Goal: Use online tool/utility: Utilize a website feature to perform a specific function

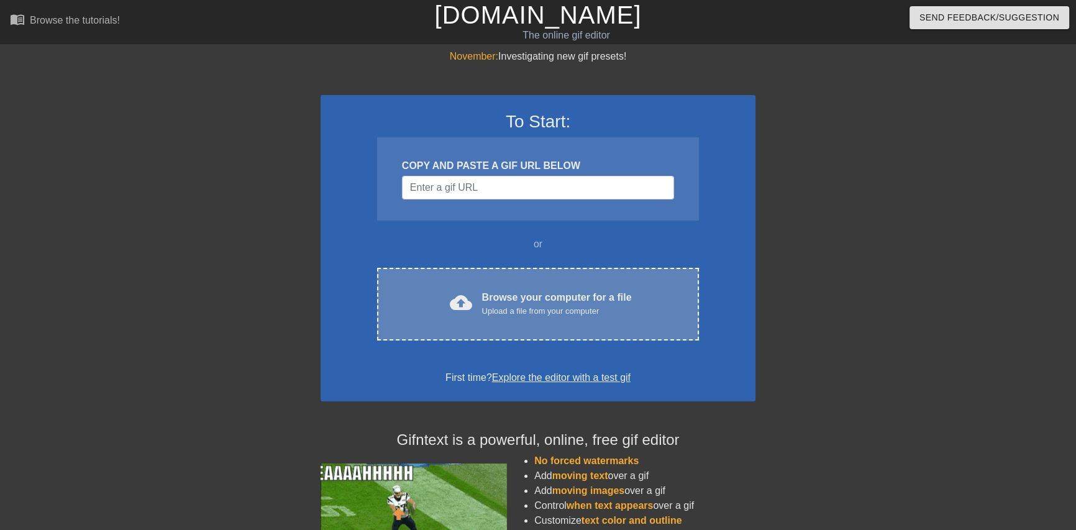
click at [606, 322] on div "cloud_upload Browse your computer for a file Upload a file from your computer C…" at bounding box center [538, 304] width 322 height 73
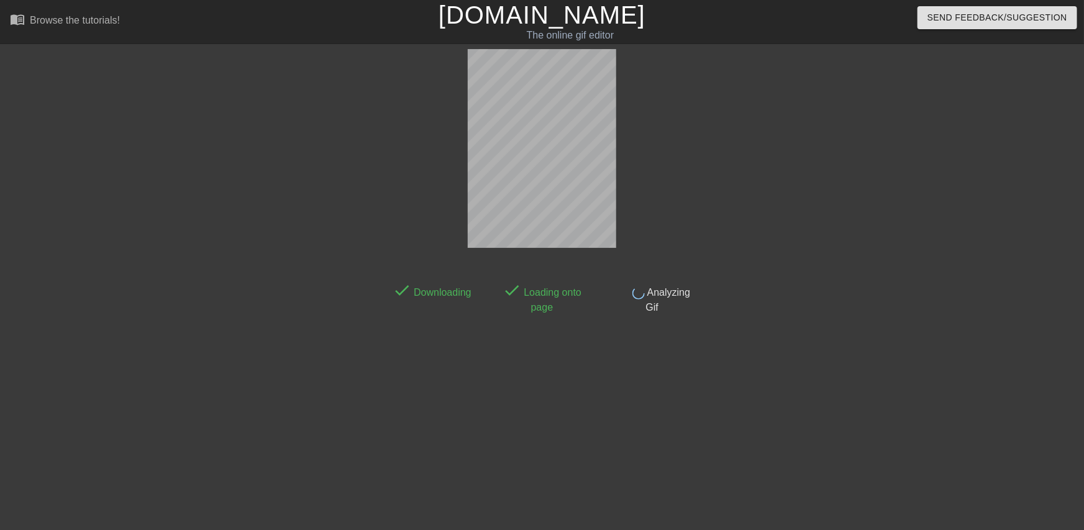
click at [843, 203] on div at bounding box center [806, 235] width 186 height 373
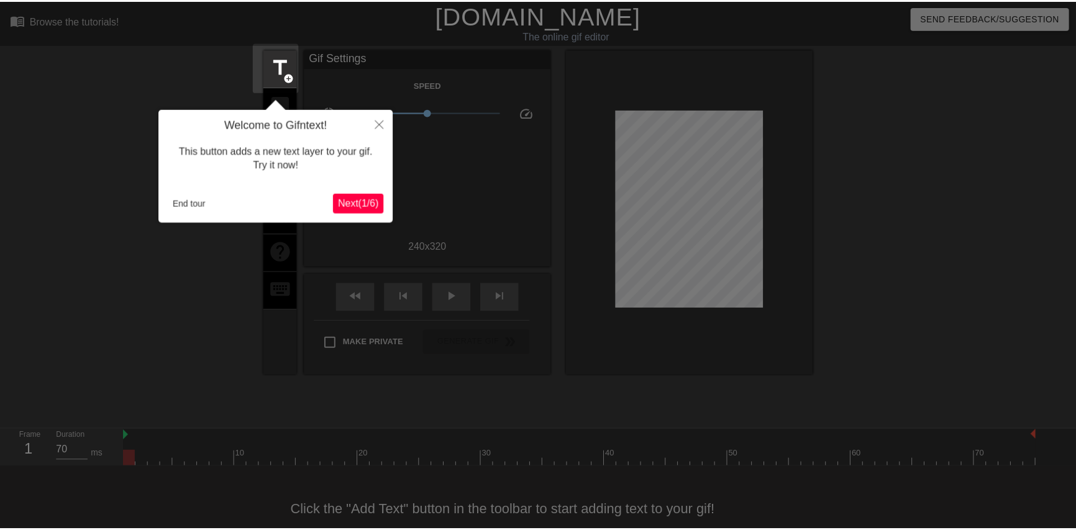
scroll to position [24, 0]
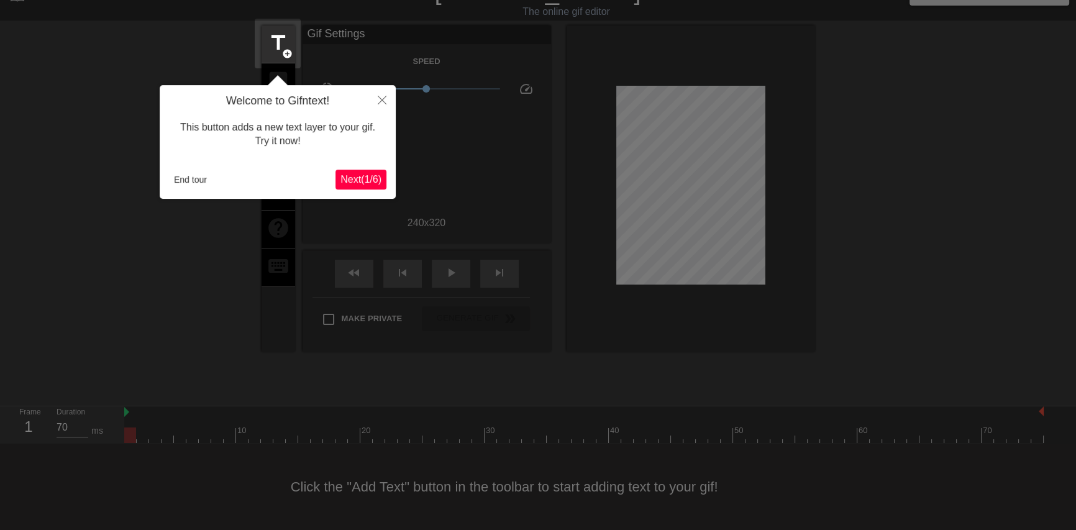
click at [367, 175] on span "Next ( 1 / 6 )" at bounding box center [360, 179] width 41 height 11
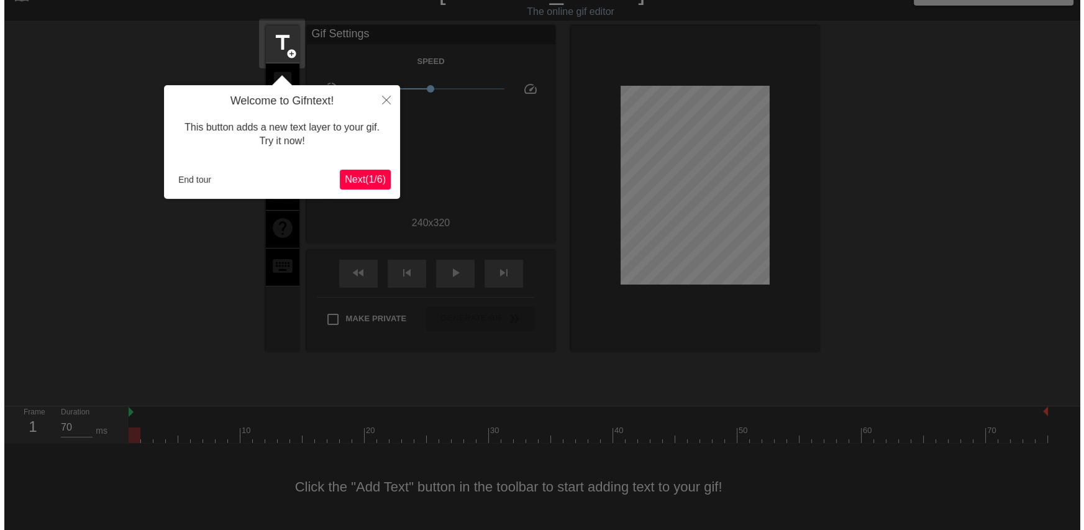
scroll to position [0, 0]
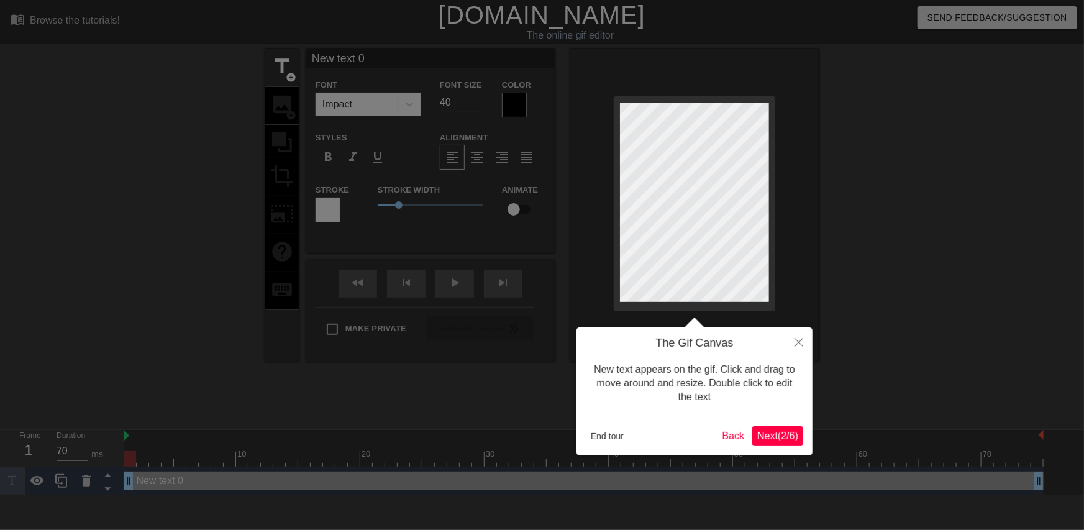
click at [795, 435] on span "Next ( 2 / 6 )" at bounding box center [777, 436] width 41 height 11
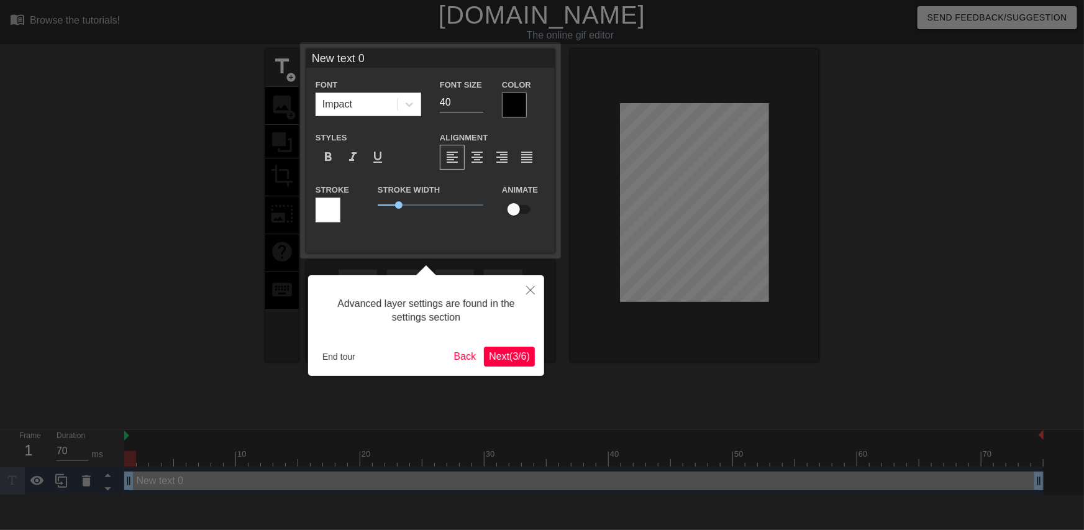
click at [529, 356] on span "Next ( 3 / 6 )" at bounding box center [509, 356] width 41 height 11
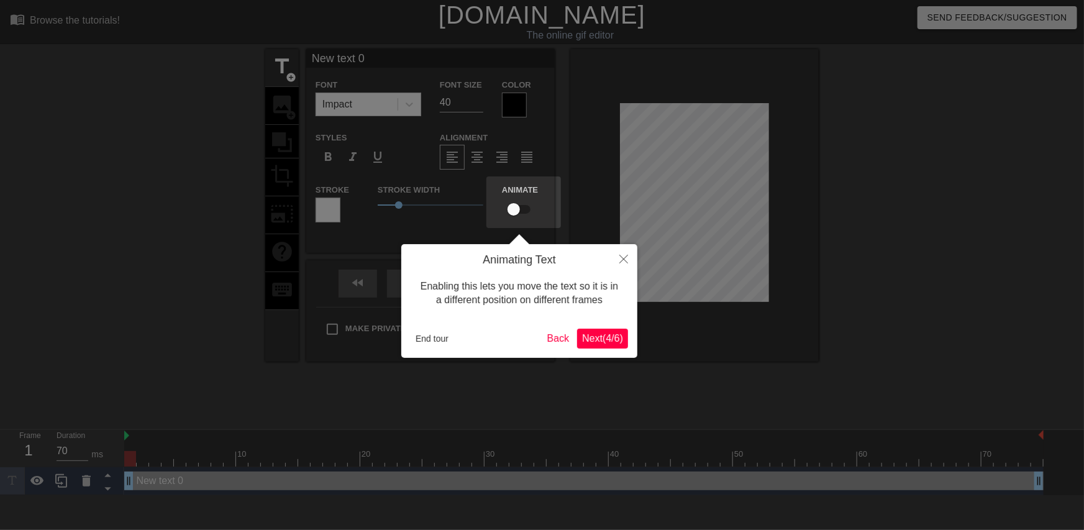
click at [603, 342] on span "Next ( 4 / 6 )" at bounding box center [602, 338] width 41 height 11
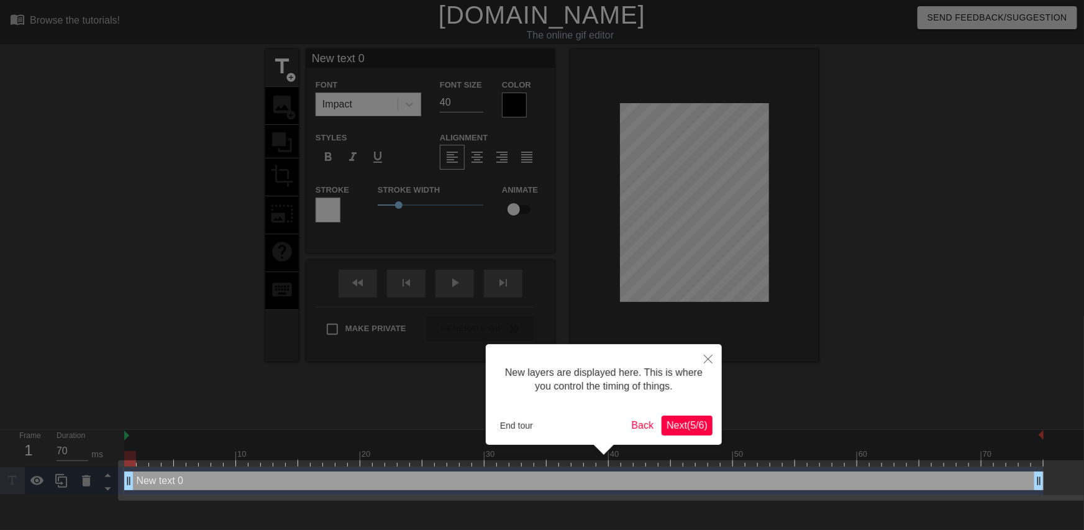
click at [670, 424] on span "Next ( 5 / 6 )" at bounding box center [687, 425] width 41 height 11
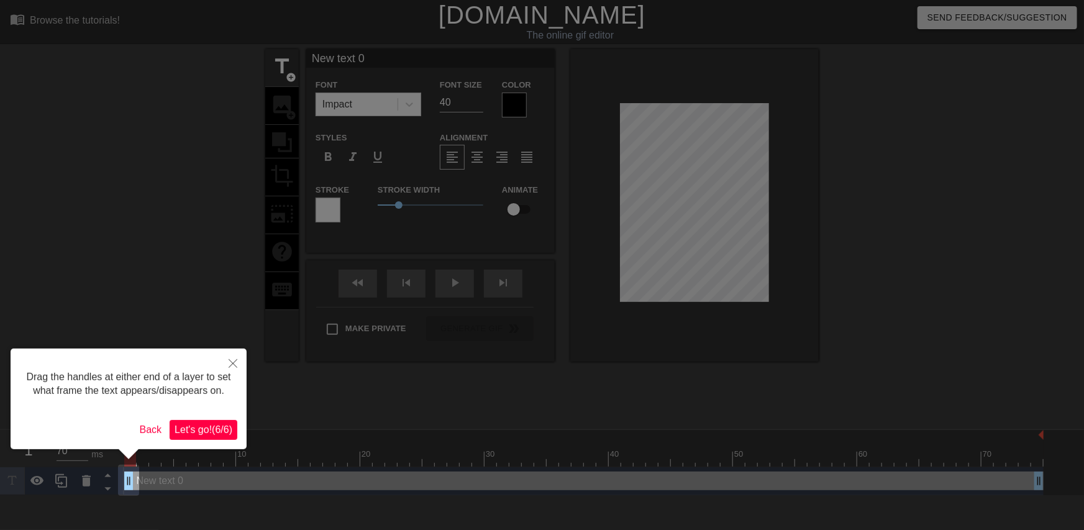
click at [213, 415] on div "Drag the handles at either end of a layer to set what frame the text appears/di…" at bounding box center [129, 399] width 236 height 101
click at [179, 424] on span "Let's go! ( 6 / 6 )" at bounding box center [204, 429] width 58 height 11
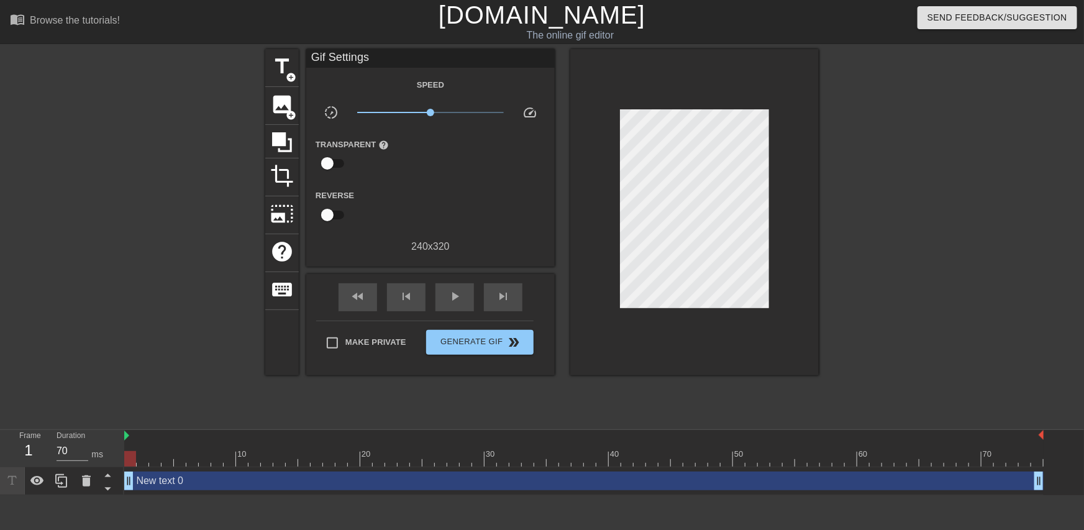
click at [173, 372] on div at bounding box center [157, 235] width 186 height 373
click at [130, 254] on div at bounding box center [157, 235] width 186 height 373
click at [290, 113] on span "add_circle" at bounding box center [291, 115] width 11 height 11
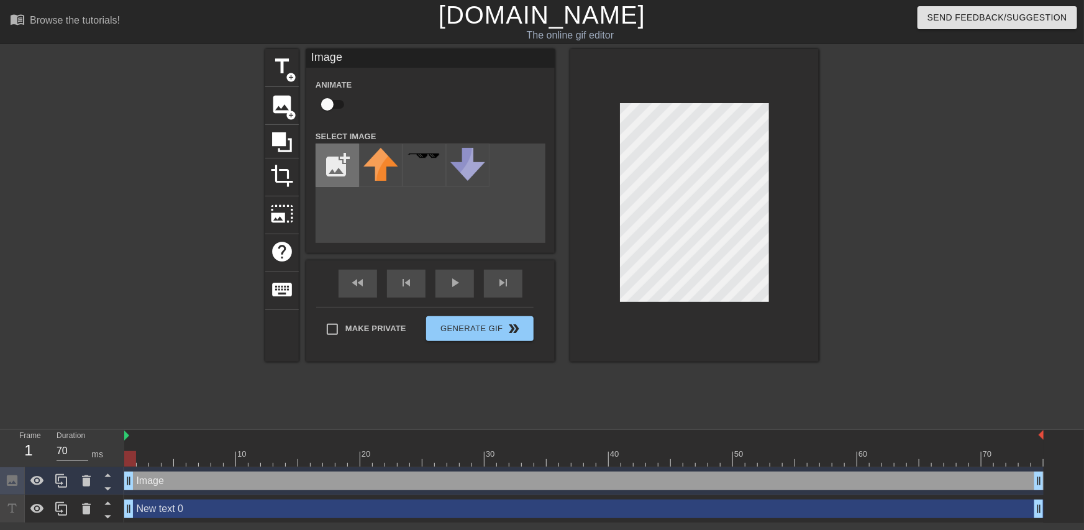
click at [333, 164] on input "file" at bounding box center [337, 165] width 42 height 42
click at [345, 155] on input "file" at bounding box center [337, 165] width 42 height 42
type input "C:\fakepath\coollogo_com-4581252.png"
click at [373, 161] on img at bounding box center [380, 159] width 35 height 22
click at [168, 363] on div at bounding box center [157, 235] width 186 height 373
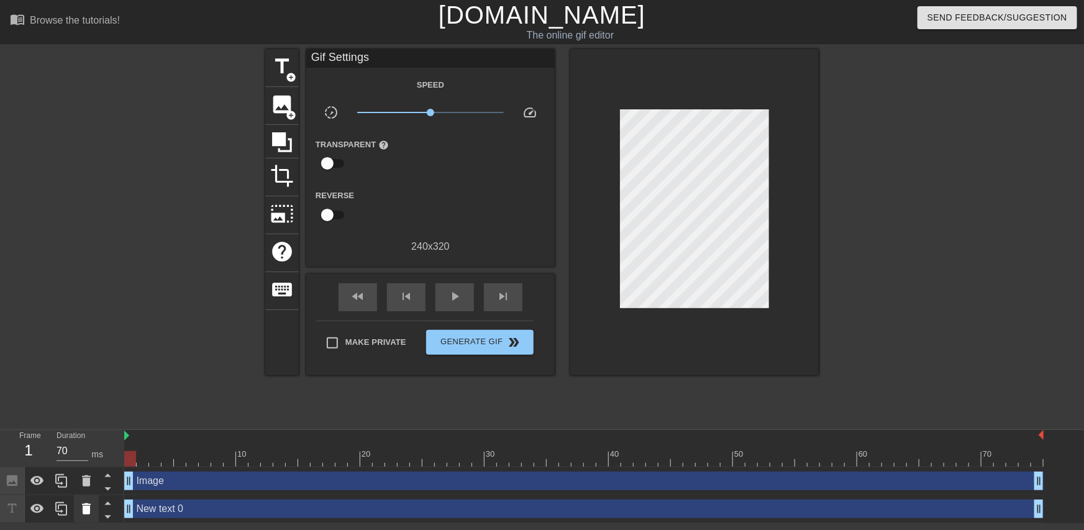
click at [93, 508] on icon at bounding box center [86, 508] width 15 height 15
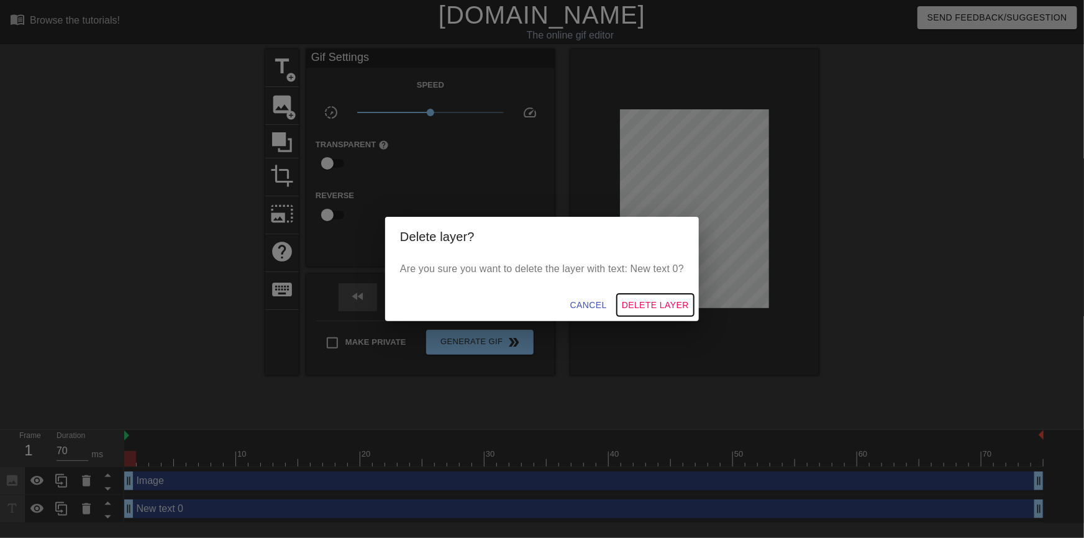
click at [634, 304] on span "Delete Layer" at bounding box center [655, 306] width 67 height 16
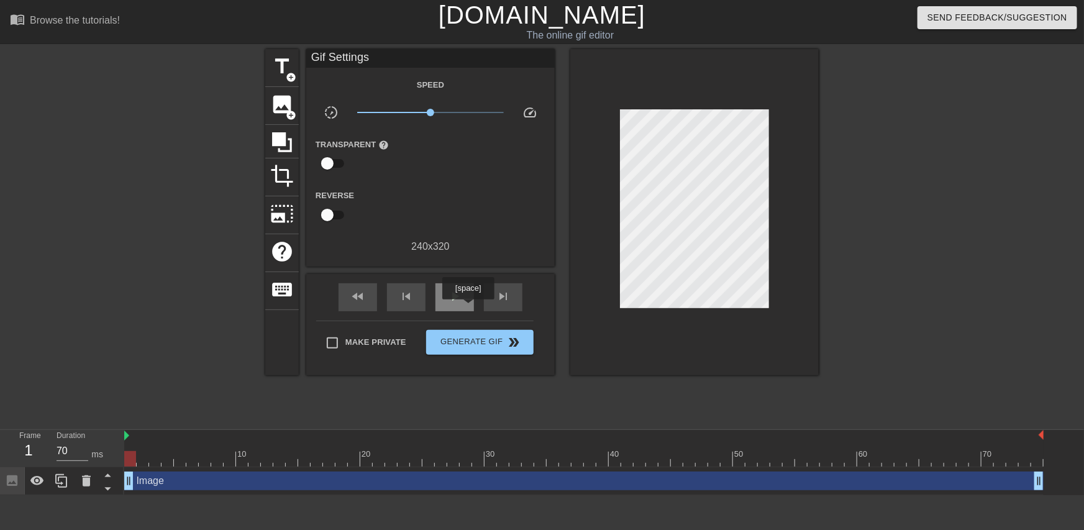
click at [460, 303] on span "play_arrow" at bounding box center [454, 296] width 15 height 15
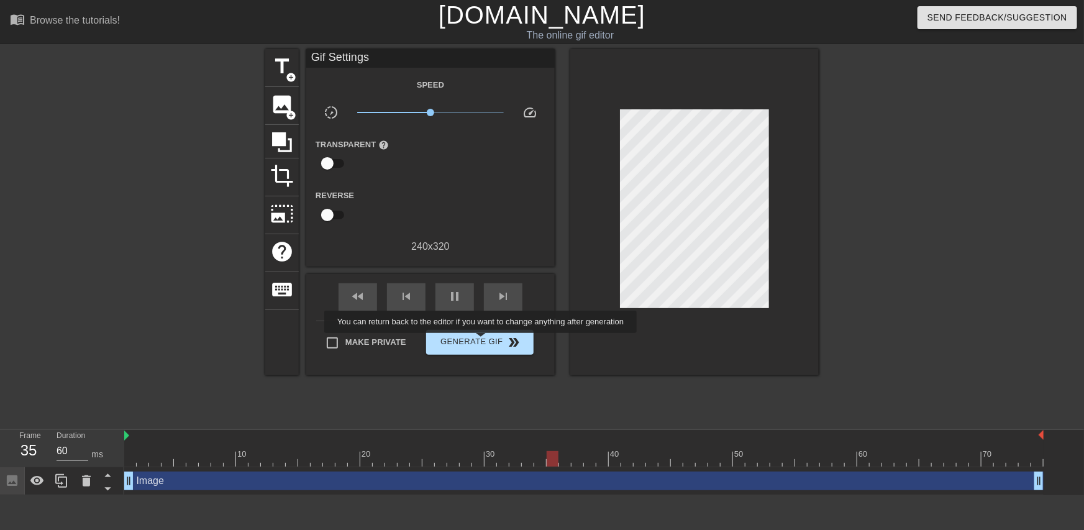
type input "70"
click at [480, 342] on span "Generate Gif double_arrow" at bounding box center [480, 342] width 98 height 15
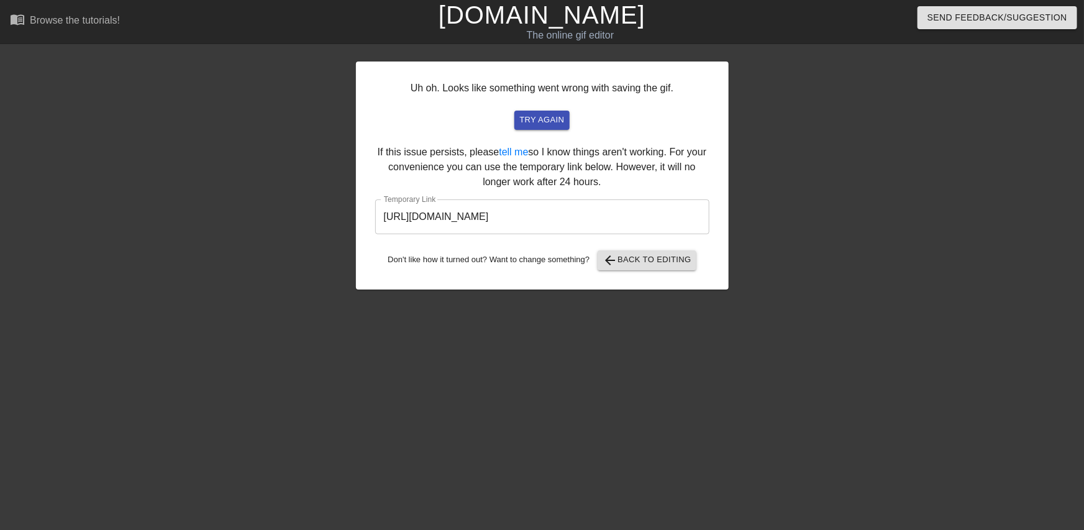
click at [119, 293] on div "Uh oh. Looks like something went wrong with saving the gif. try again If this i…" at bounding box center [542, 235] width 1084 height 373
click at [580, 214] on input "[URL][DOMAIN_NAME]" at bounding box center [542, 216] width 334 height 35
click at [579, 214] on input "[URL][DOMAIN_NAME]" at bounding box center [542, 216] width 334 height 35
